Goal: Navigation & Orientation: Find specific page/section

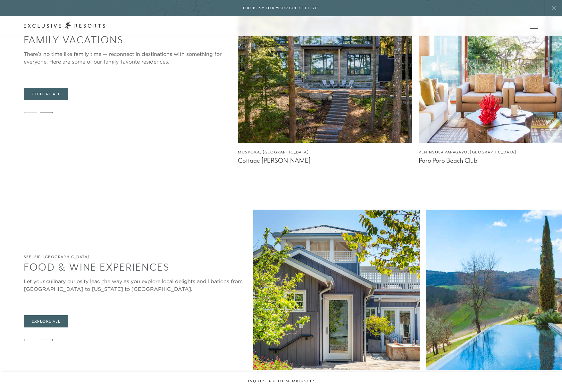
scroll to position [1750, 0]
